Goal: Task Accomplishment & Management: Manage account settings

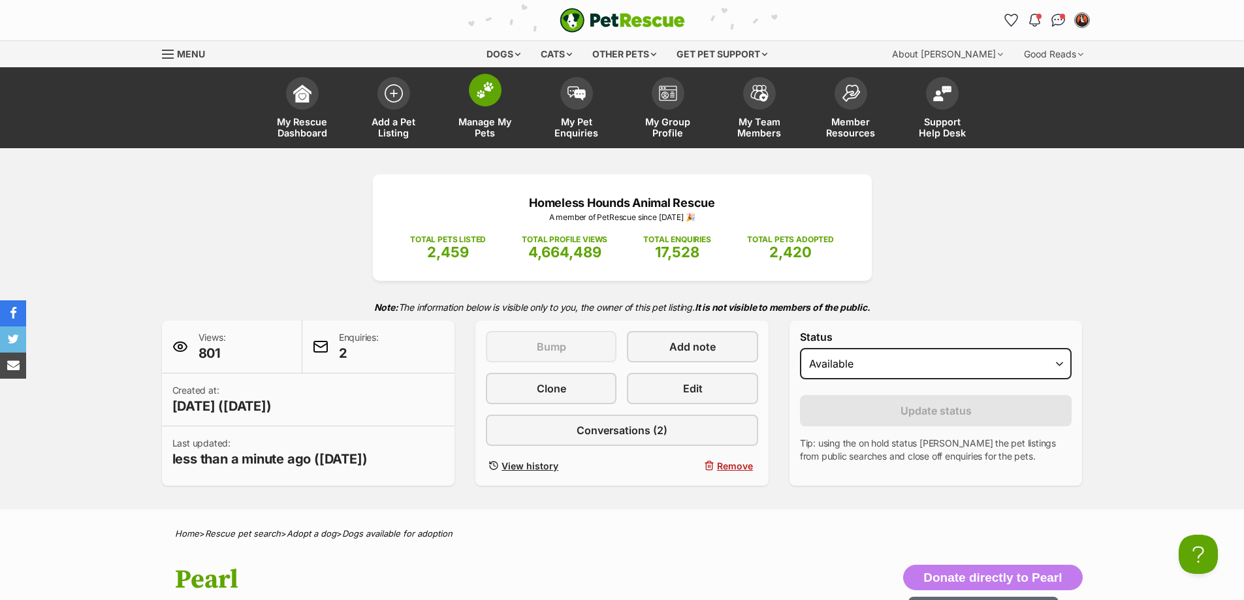
click at [492, 130] on span "Manage My Pets" at bounding box center [485, 127] width 59 height 22
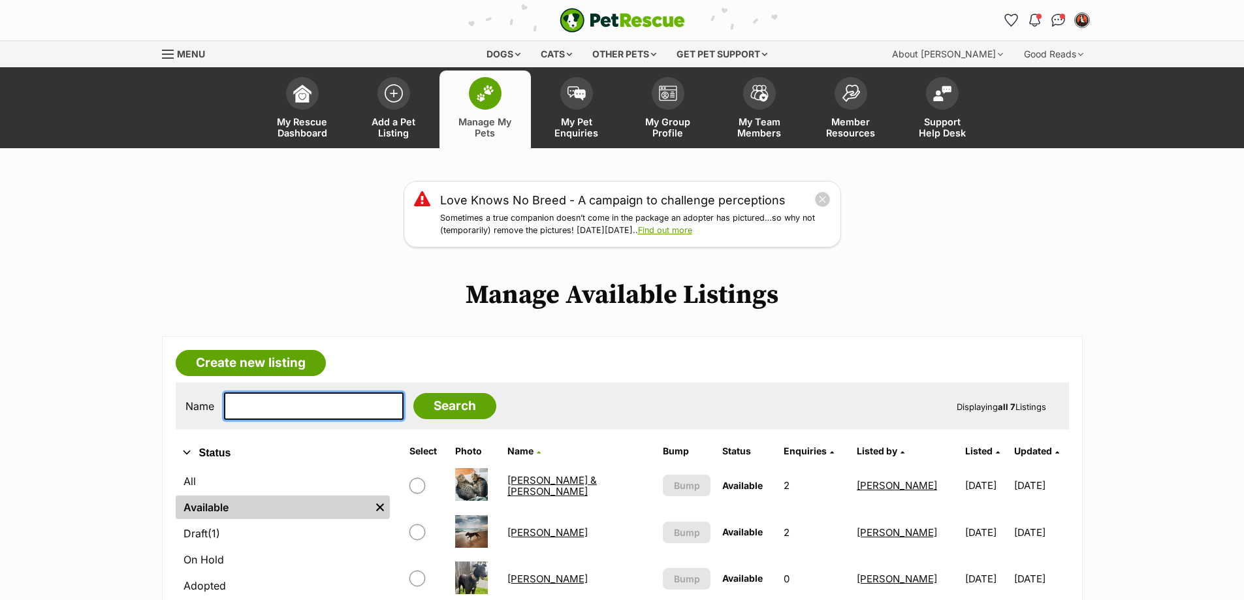
click at [316, 409] on input "text" at bounding box center [314, 405] width 180 height 27
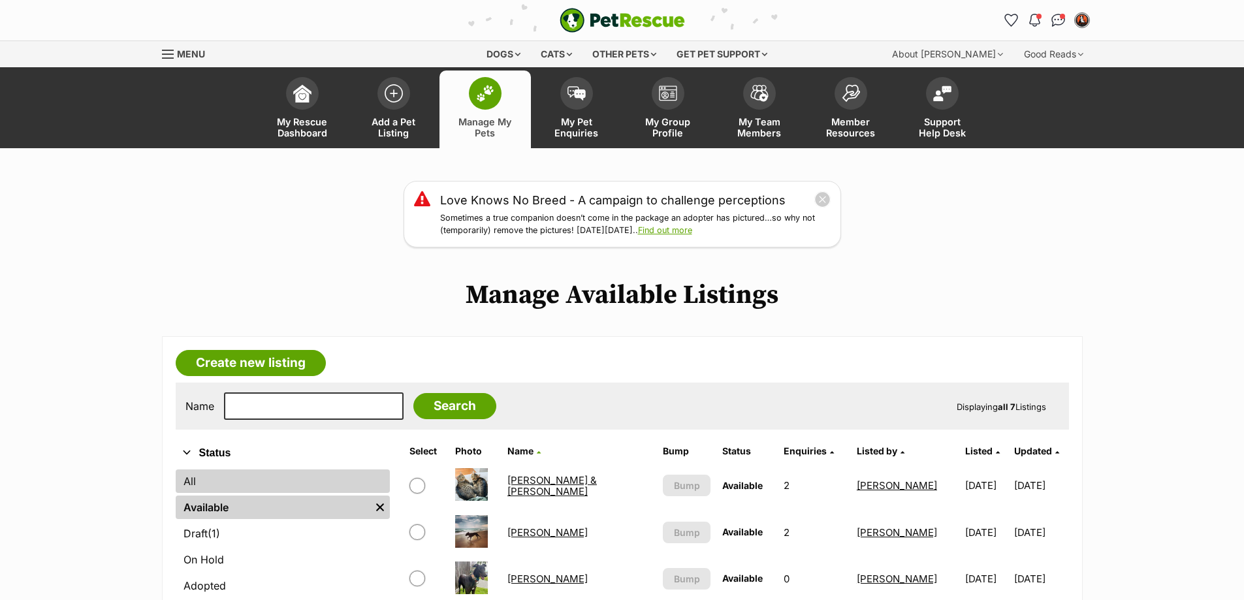
click at [189, 475] on link "All" at bounding box center [283, 482] width 214 height 24
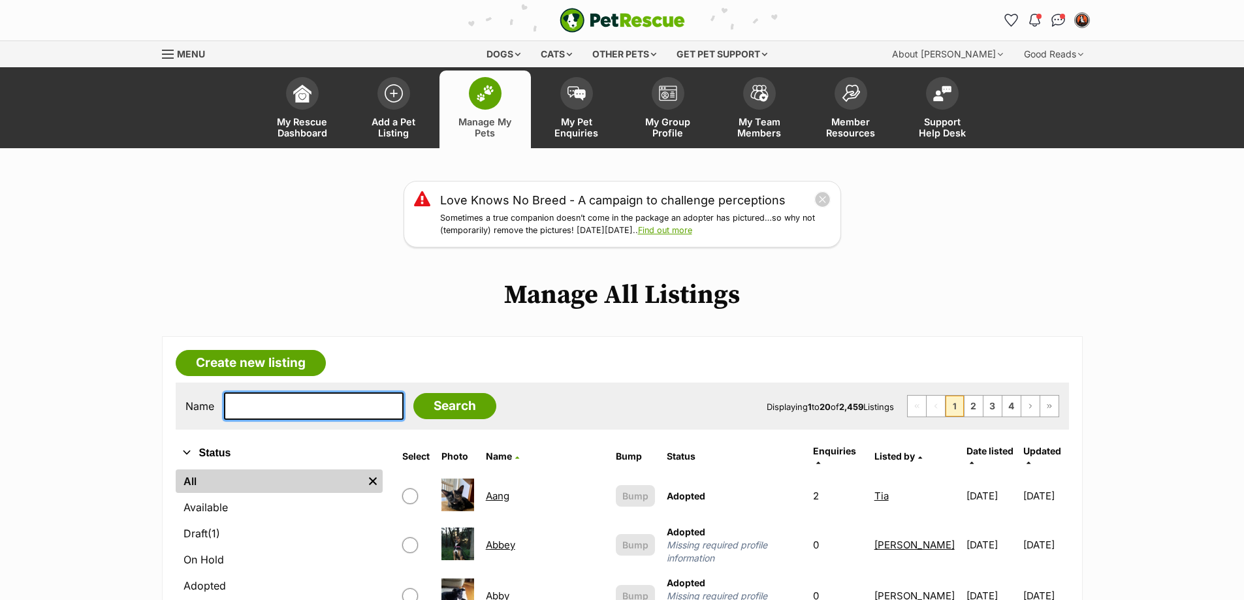
click at [249, 400] on input "text" at bounding box center [314, 405] width 180 height 27
type input "mac"
click at [445, 407] on input "Search" at bounding box center [454, 406] width 83 height 26
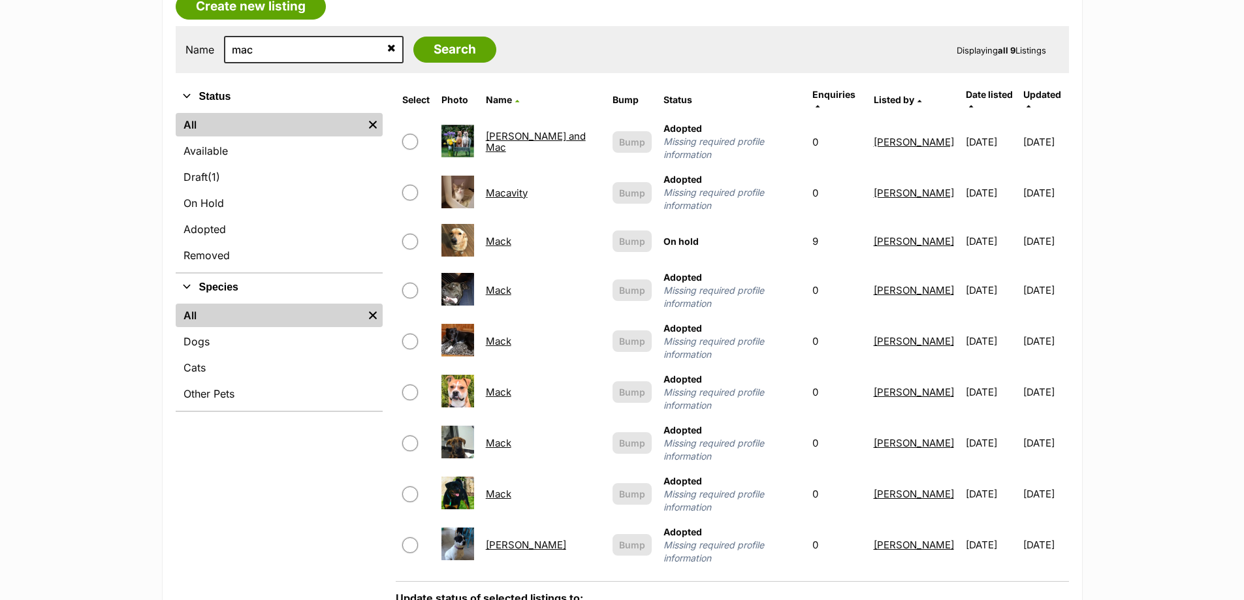
scroll to position [392, 0]
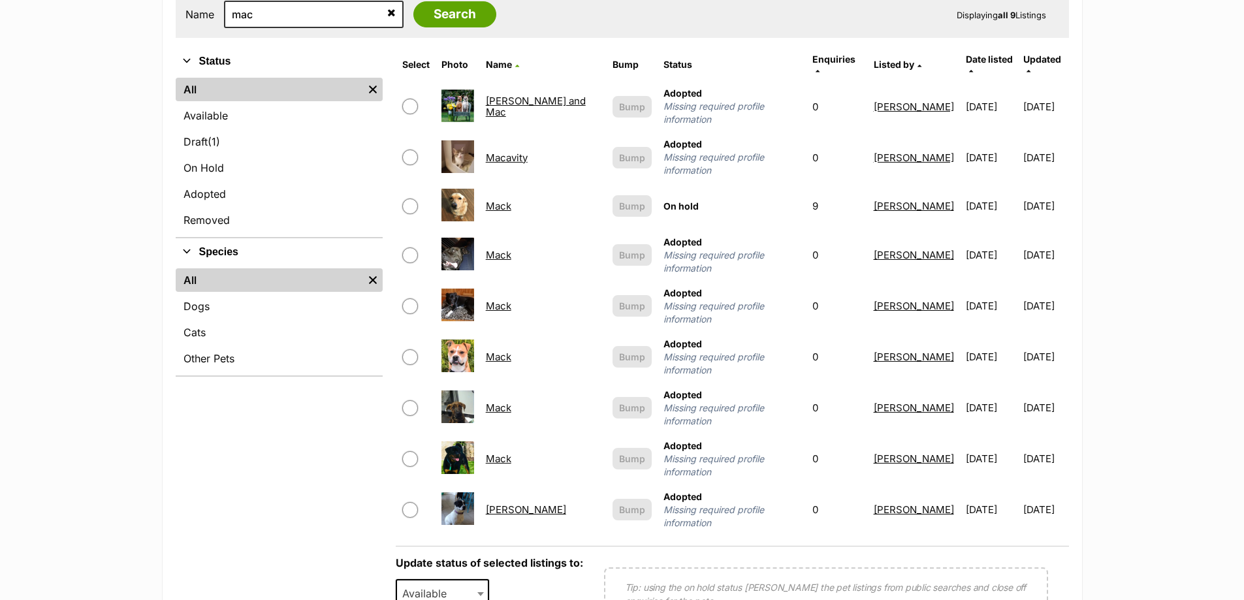
click at [509, 453] on link "Mack" at bounding box center [498, 459] width 25 height 12
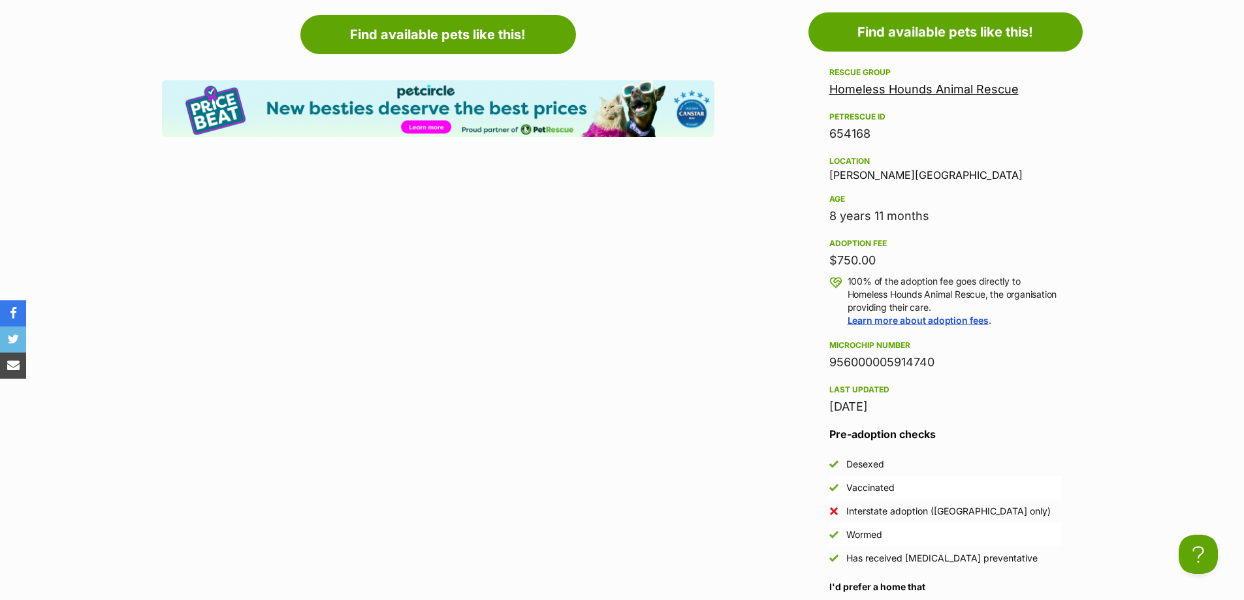
drag, startPoint x: 831, startPoint y: 362, endPoint x: 946, endPoint y: 364, distance: 114.3
click at [946, 364] on div "956000005914740" at bounding box center [945, 362] width 232 height 18
copy div "956000005914740"
click at [410, 250] on article "Advertisement Adoption information I've been adopted! This pet is no longer ava…" at bounding box center [438, 582] width 552 height 1236
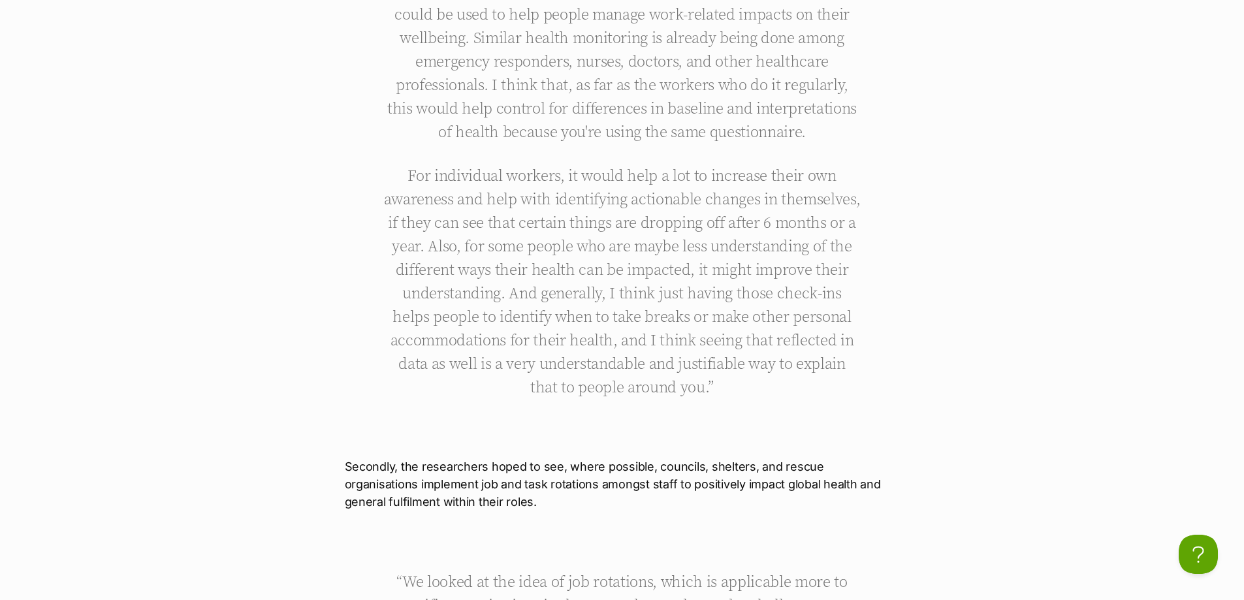
scroll to position [3788, 0]
